Goal: Information Seeking & Learning: Check status

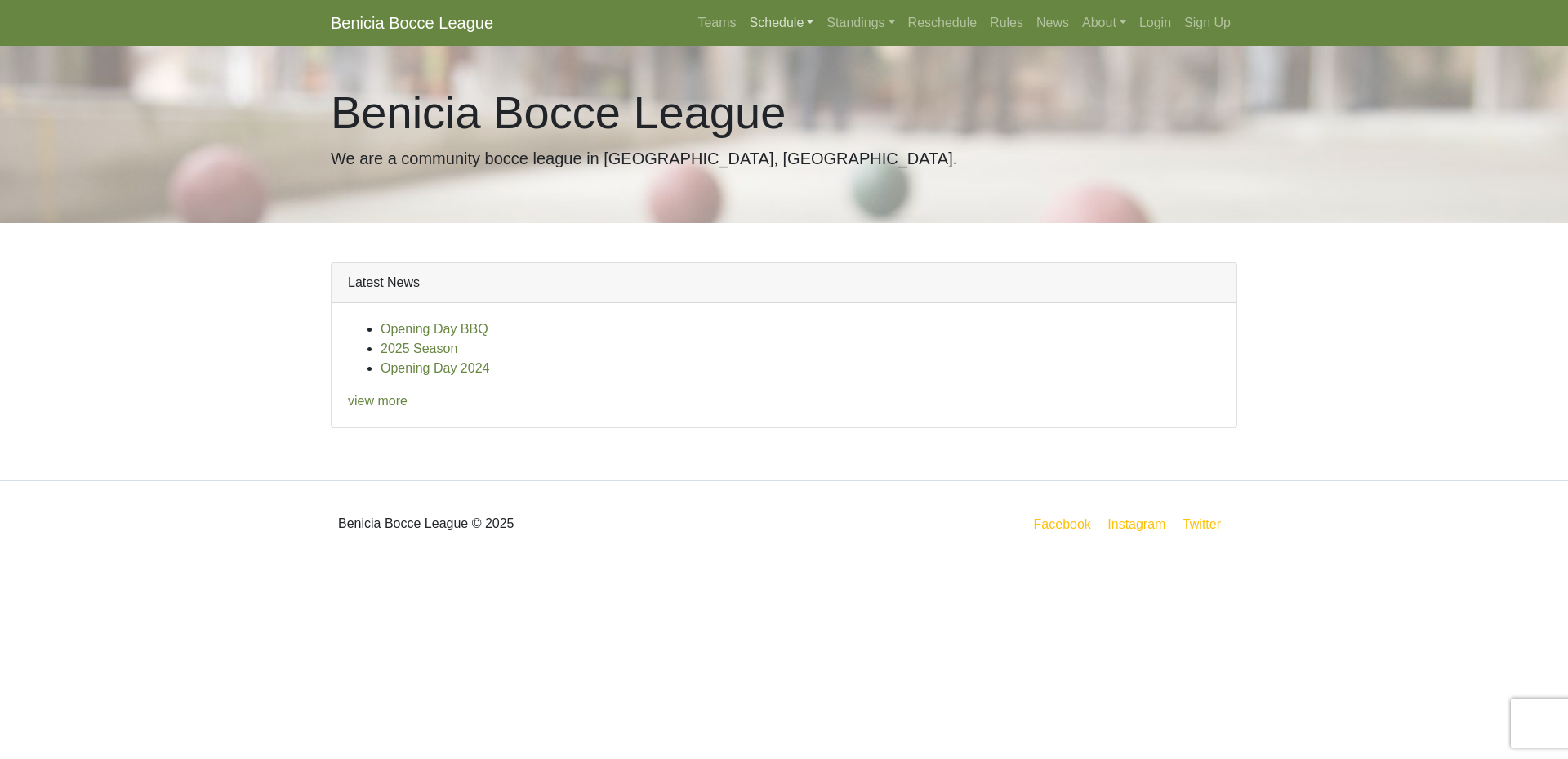
click at [783, 23] on link "Schedule" at bounding box center [782, 23] width 78 height 33
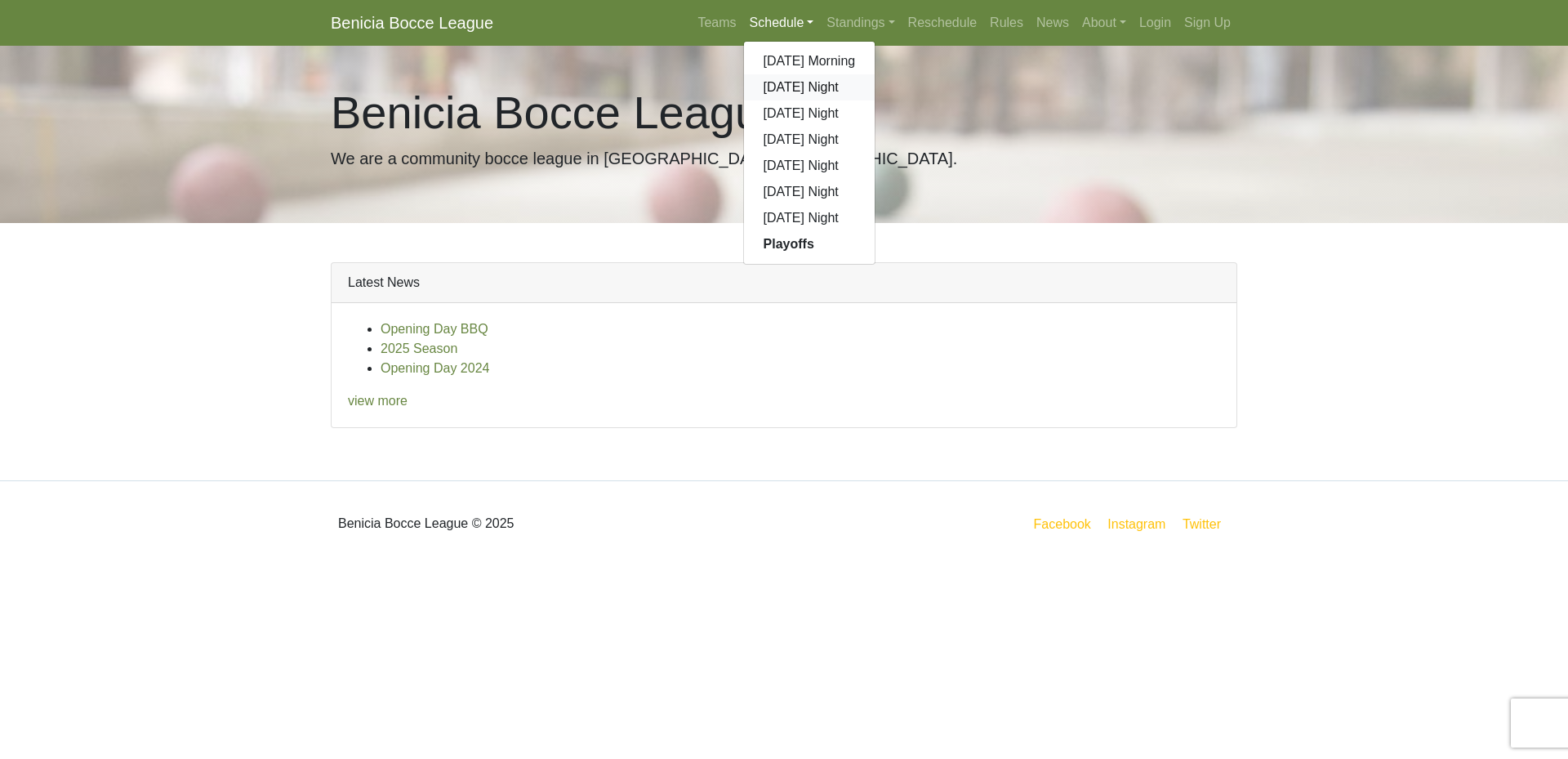
click at [799, 85] on link "[DATE] Night" at bounding box center [810, 87] width 132 height 26
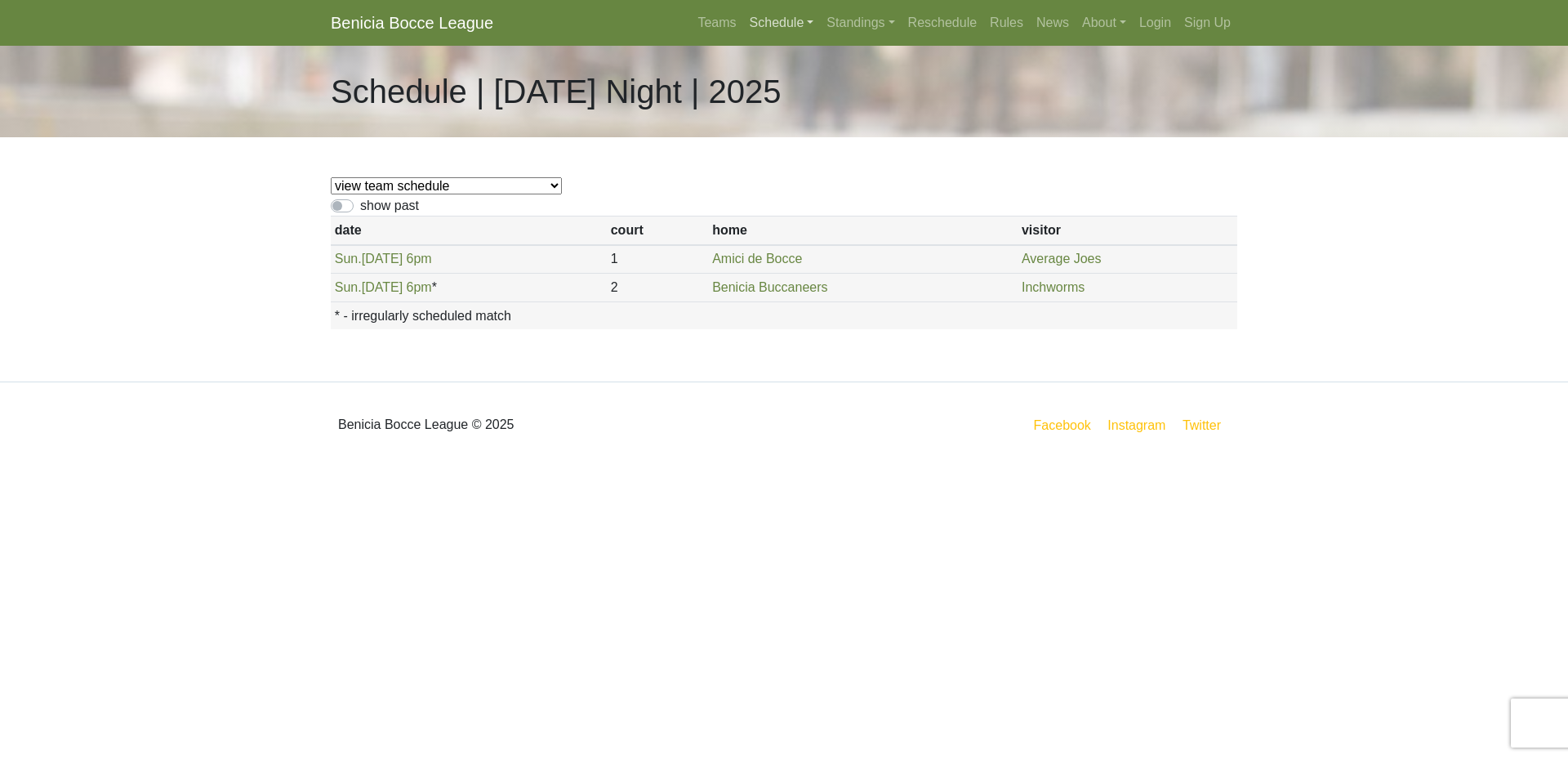
click at [791, 25] on link "Schedule" at bounding box center [782, 23] width 78 height 33
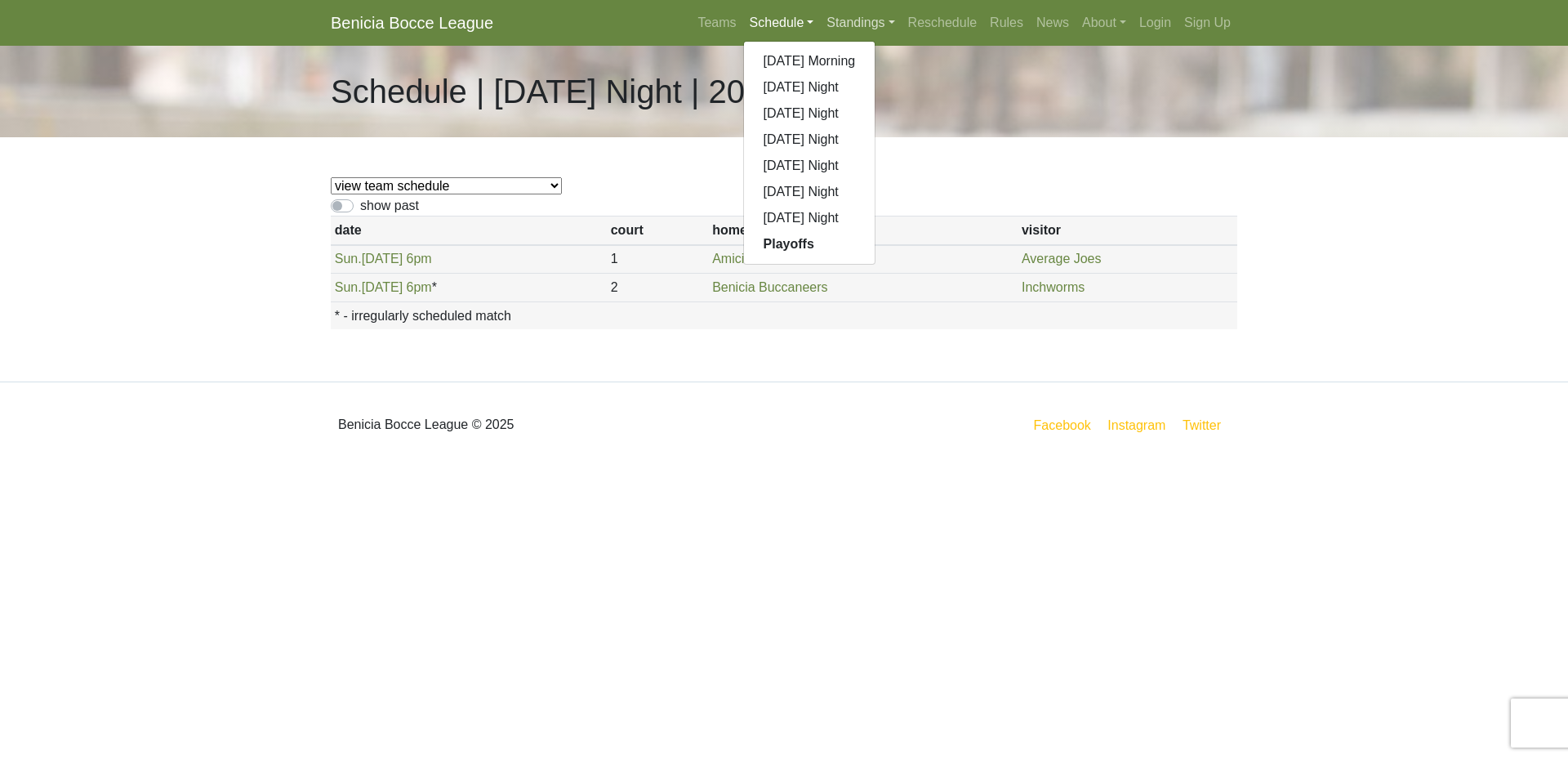
click at [856, 22] on link "Standings" at bounding box center [860, 23] width 81 height 33
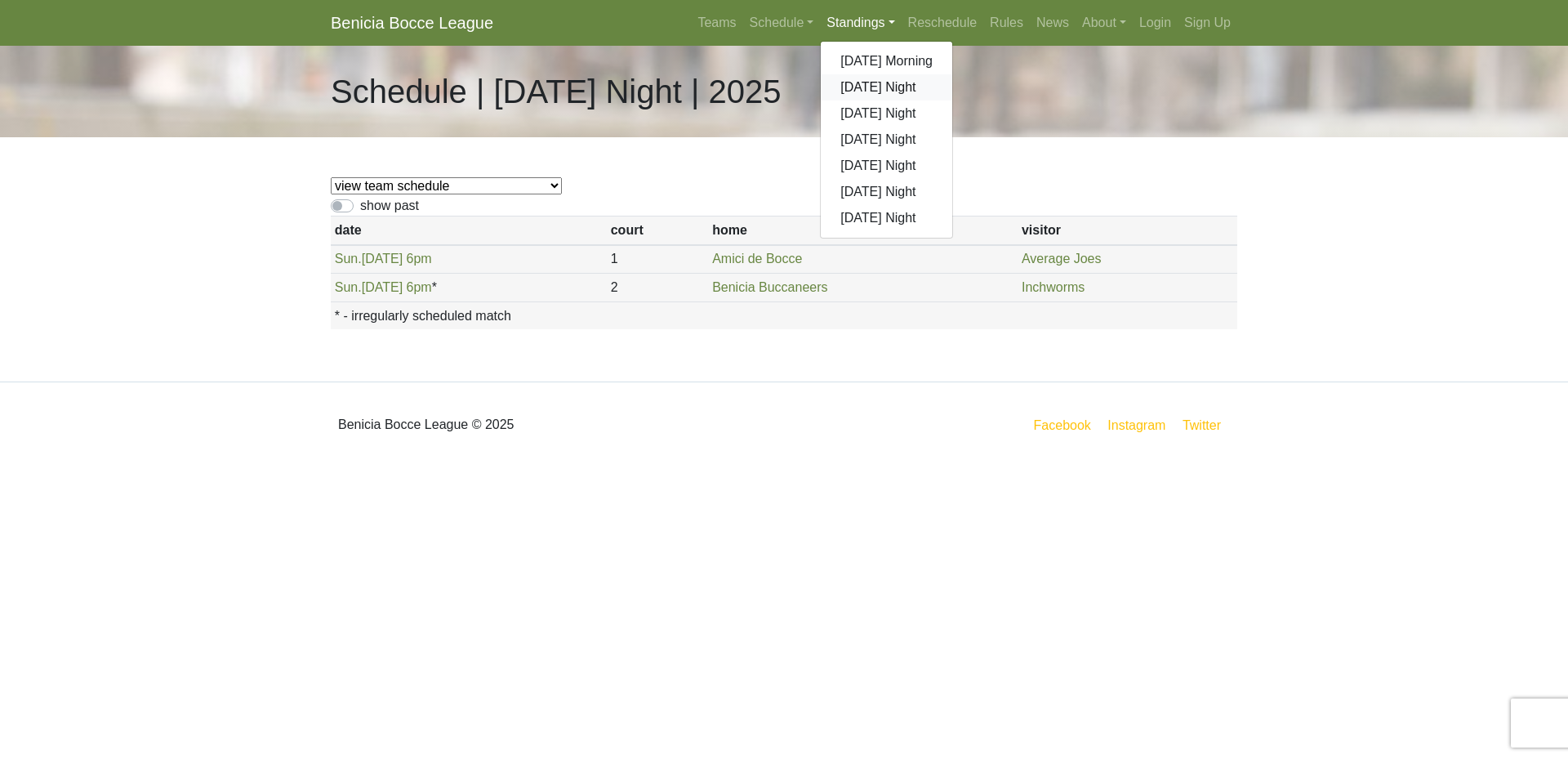
click at [876, 89] on link "[DATE] Night" at bounding box center [887, 87] width 132 height 26
